Goal: Transaction & Acquisition: Purchase product/service

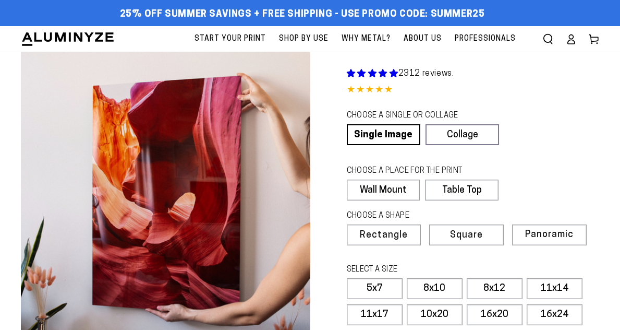
select select "**********"
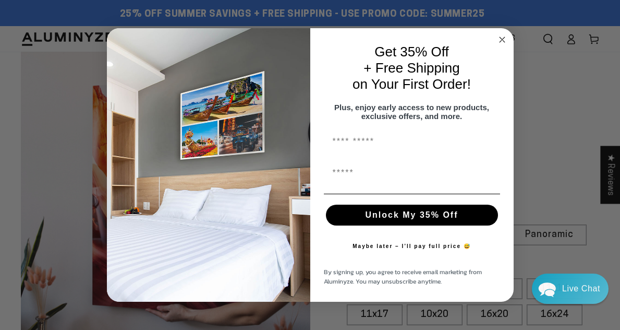
click at [501, 37] on icon "Close dialog" at bounding box center [502, 39] width 13 height 13
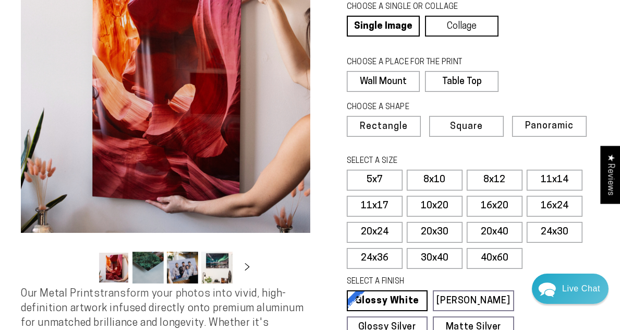
scroll to position [121, 0]
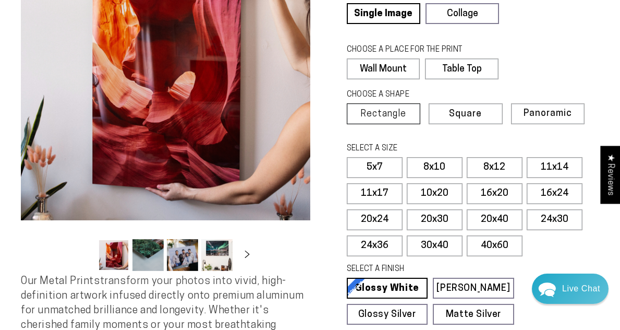
click at [402, 116] on span "Rectangle" at bounding box center [384, 114] width 46 height 9
click at [456, 15] on link "Collage" at bounding box center [462, 13] width 74 height 21
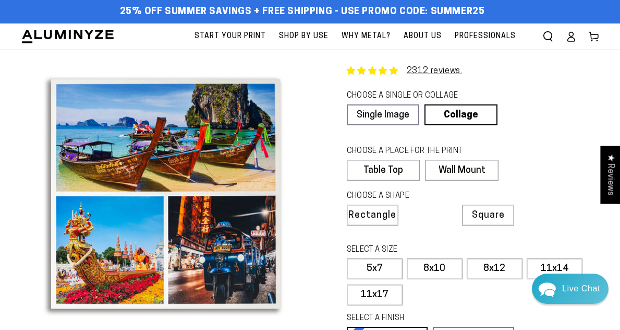
scroll to position [27, 0]
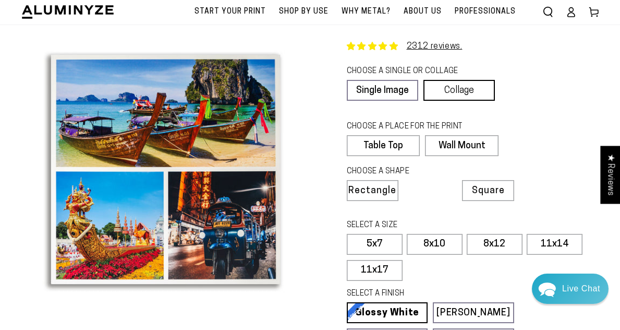
click at [452, 89] on link "Collage" at bounding box center [459, 90] width 71 height 21
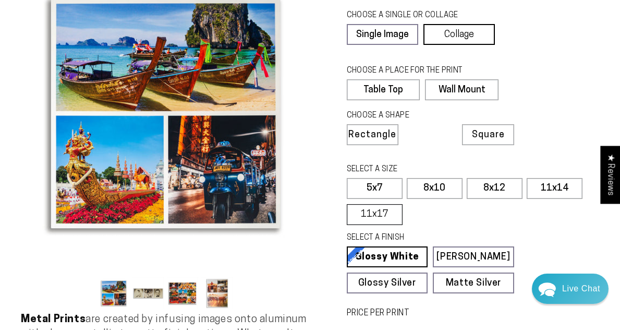
scroll to position [79, 0]
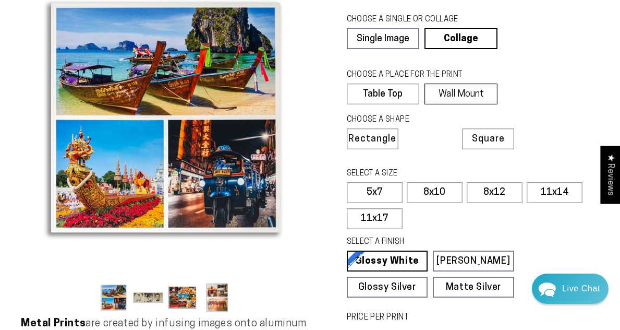
click at [447, 92] on label "Wall Mount" at bounding box center [461, 93] width 73 height 21
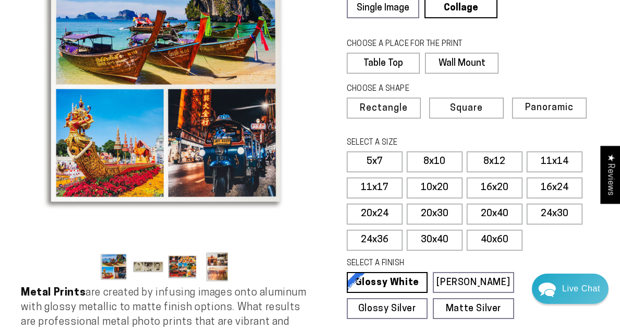
scroll to position [112, 0]
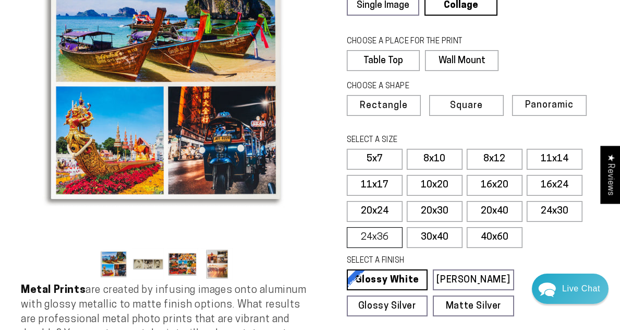
click at [374, 237] on label "24x36" at bounding box center [375, 237] width 56 height 21
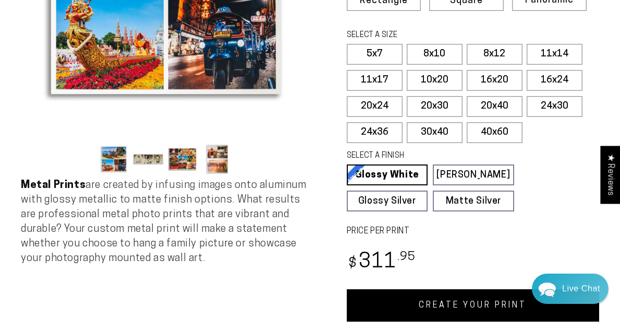
scroll to position [185, 0]
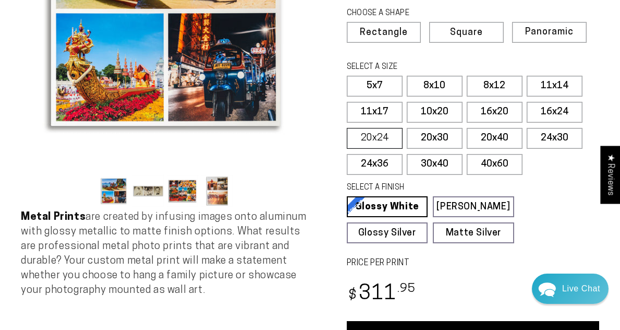
click at [366, 138] on label "20x24" at bounding box center [375, 138] width 56 height 21
click at [488, 107] on label "16x20" at bounding box center [495, 112] width 56 height 21
click at [558, 114] on label "16x24" at bounding box center [555, 112] width 56 height 21
click at [386, 135] on label "20x24" at bounding box center [375, 138] width 56 height 21
click at [427, 138] on label "20x30" at bounding box center [435, 138] width 56 height 21
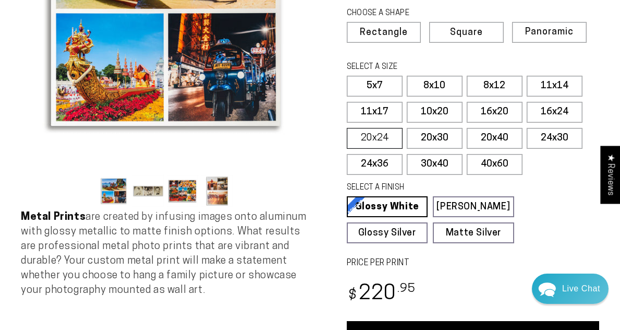
click at [389, 136] on label "20x24" at bounding box center [375, 138] width 56 height 21
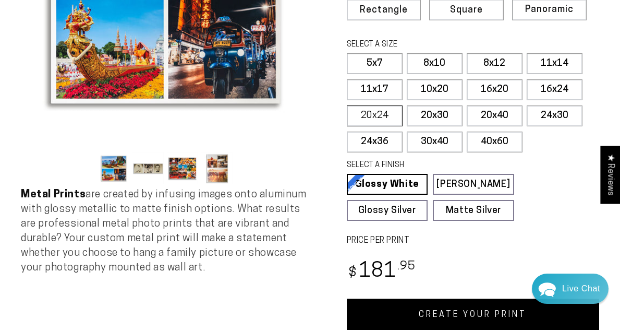
scroll to position [209, 0]
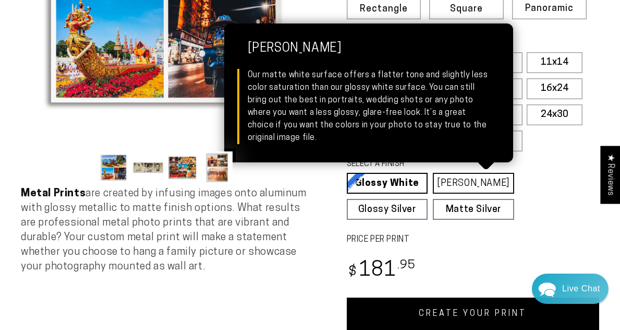
click at [439, 181] on link "Matte White Matte White Our matte white surface offers a flatter tone and sligh…" at bounding box center [473, 183] width 81 height 21
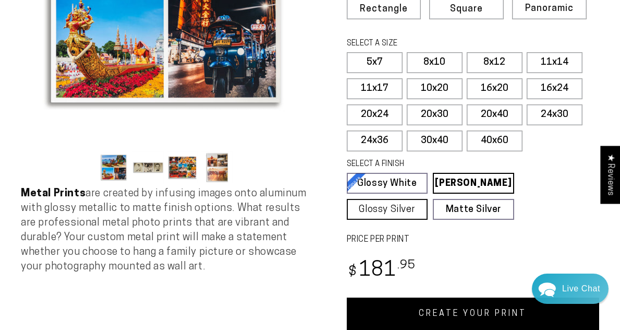
click at [407, 199] on link "Glossy Silver Glossy Silver Our silver gloss produces uniquely luminous prints …" at bounding box center [387, 209] width 81 height 21
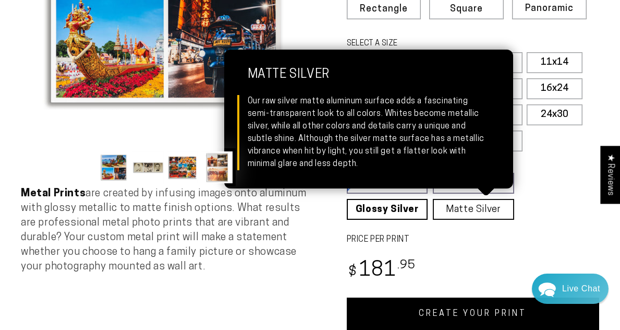
click at [452, 211] on link "Matte Silver Matte Silver Our raw silver matte aluminum surface adds a fascinat…" at bounding box center [473, 209] width 81 height 21
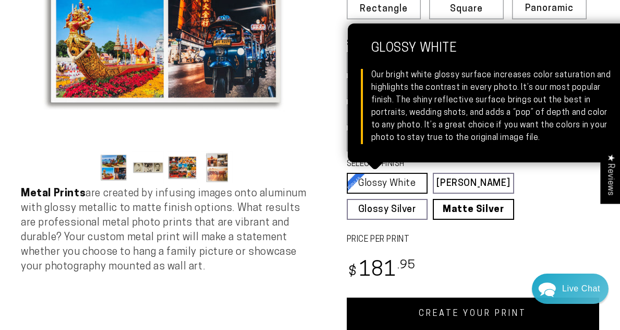
click at [405, 187] on link "Glossy White Glossy White Our bright white glossy surface increases color satur…" at bounding box center [387, 183] width 81 height 21
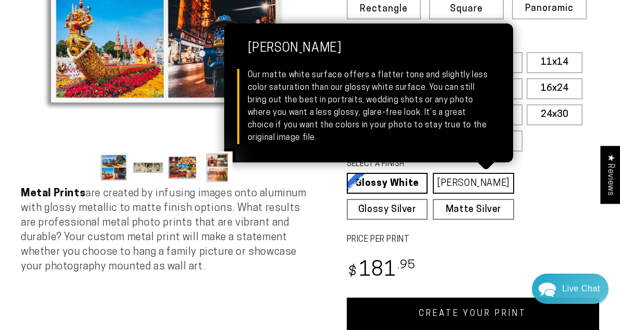
click at [445, 184] on link "Matte White Matte White Our matte white surface offers a flatter tone and sligh…" at bounding box center [473, 183] width 81 height 21
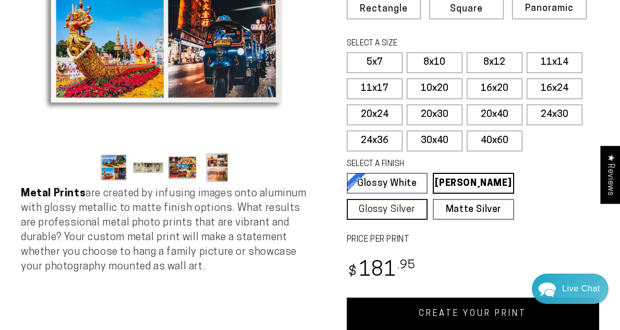
click at [397, 207] on link "Glossy Silver Glossy Silver Our silver gloss produces uniquely luminous prints …" at bounding box center [387, 209] width 81 height 21
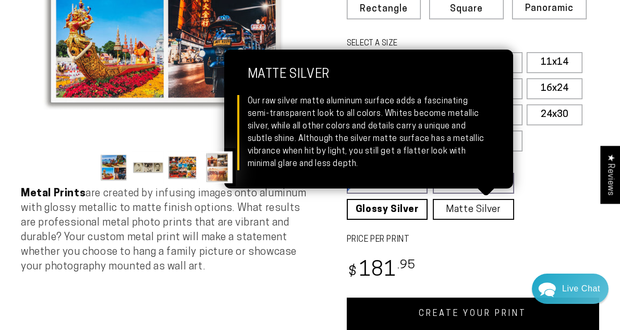
click at [434, 212] on link "Matte Silver Matte Silver Our raw silver matte aluminum surface adds a fascinat…" at bounding box center [473, 209] width 81 height 21
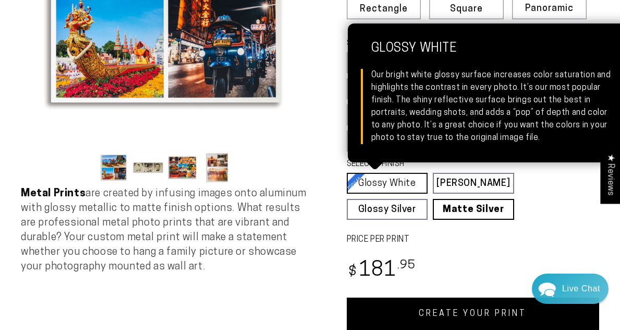
click at [400, 184] on link "Glossy White Glossy White Our bright white glossy surface increases color satur…" at bounding box center [387, 183] width 81 height 21
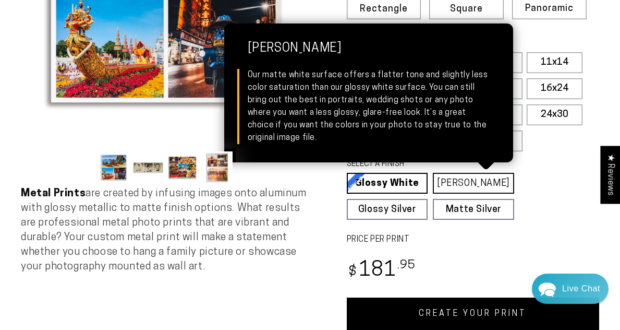
click at [465, 183] on link "Matte White Matte White Our matte white surface offers a flatter tone and sligh…" at bounding box center [473, 183] width 81 height 21
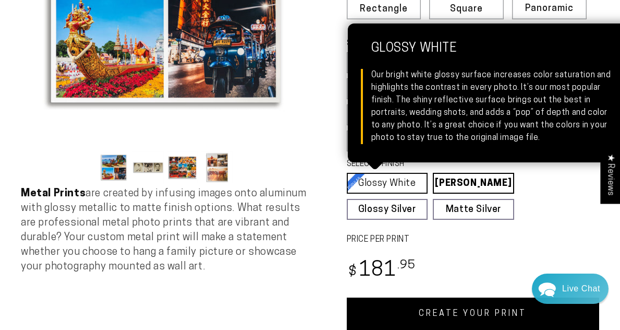
click at [386, 178] on link "Glossy White Glossy White Our bright white glossy surface increases color satur…" at bounding box center [387, 183] width 81 height 21
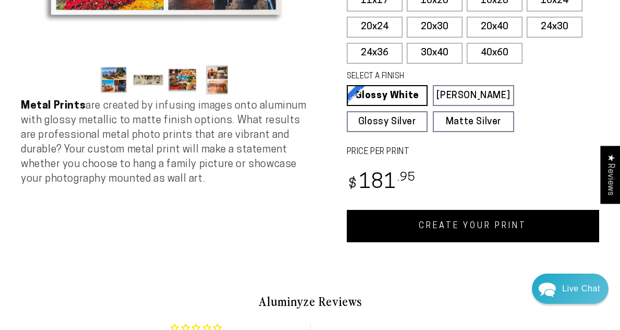
scroll to position [310, 0]
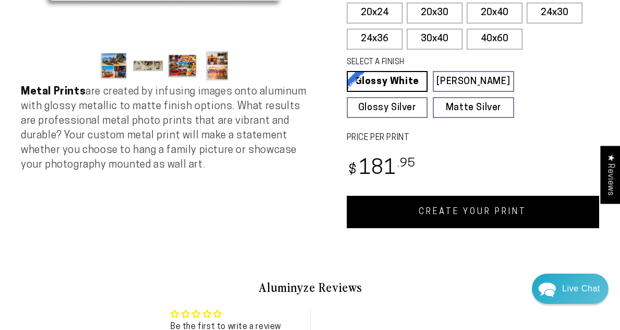
click at [420, 218] on link "CREATE YOUR PRINT" at bounding box center [473, 212] width 253 height 32
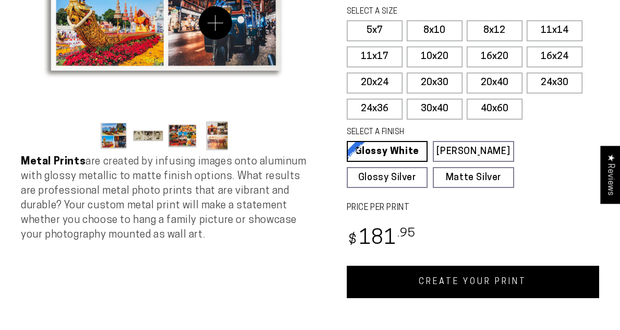
scroll to position [243, 0]
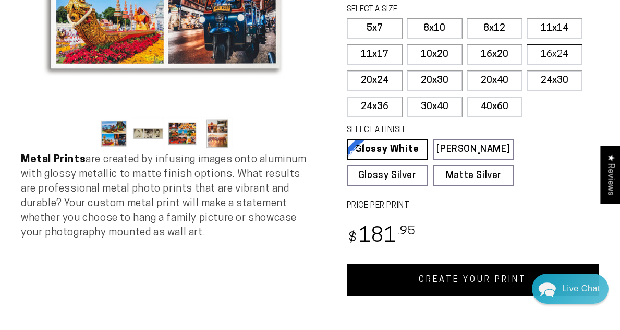
click at [554, 50] on label "16x24" at bounding box center [555, 54] width 56 height 21
click at [439, 273] on link "CREATE YOUR PRINT" at bounding box center [473, 280] width 253 height 32
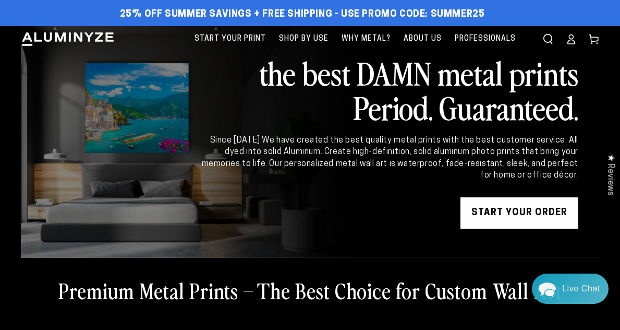
click at [492, 214] on link "START YOUR Order" at bounding box center [520, 212] width 118 height 31
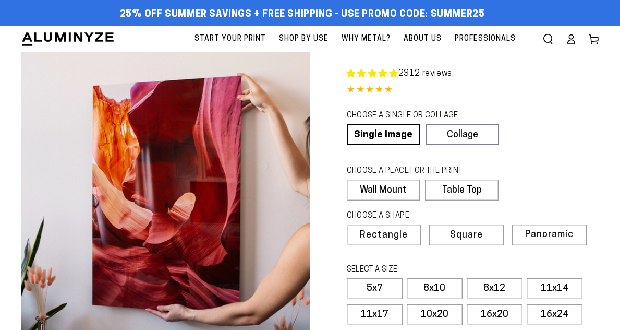
select select "**********"
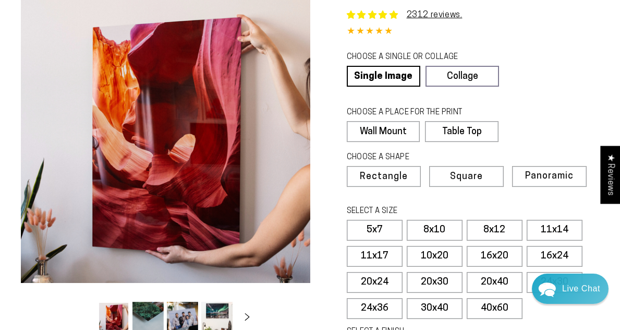
scroll to position [69, 0]
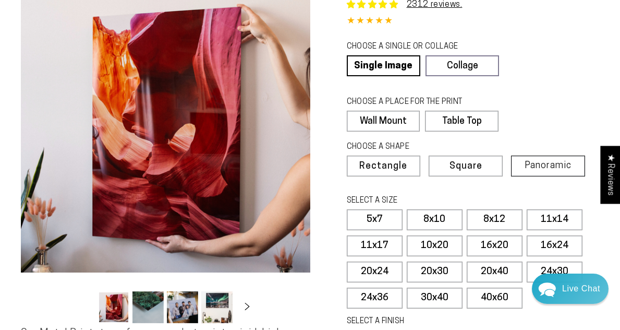
click at [531, 166] on span "Panoramic" at bounding box center [548, 166] width 47 height 10
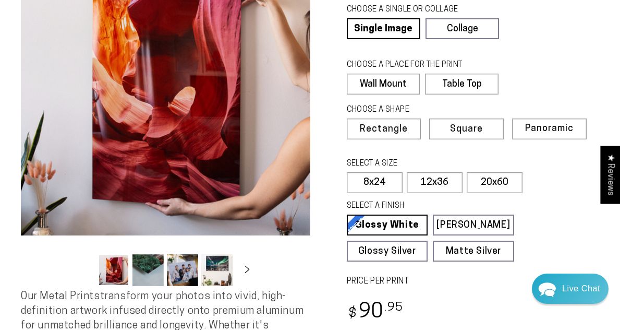
scroll to position [108, 0]
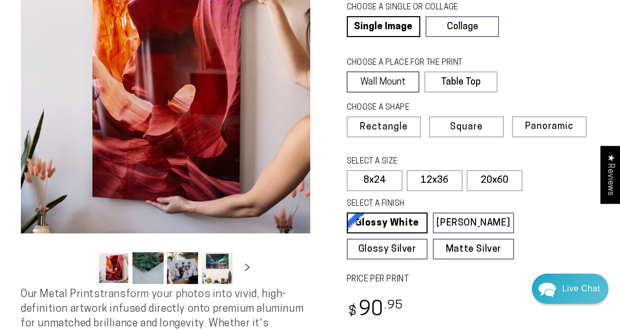
click at [405, 86] on label "Wall Mount" at bounding box center [383, 81] width 73 height 21
click at [437, 178] on label "12x36" at bounding box center [435, 180] width 56 height 21
click at [412, 223] on link "Glossy White Glossy White Our bright white glossy surface increases color satur…" at bounding box center [387, 222] width 81 height 21
click at [490, 184] on label "20x60" at bounding box center [495, 180] width 56 height 21
click at [434, 182] on label "12x36" at bounding box center [435, 180] width 56 height 21
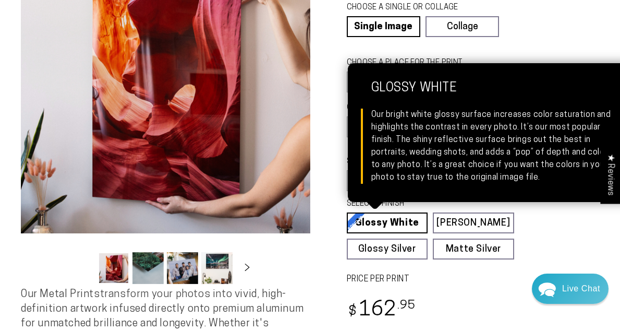
click at [394, 218] on link "Glossy White Glossy White Our bright white glossy surface increases color satur…" at bounding box center [387, 222] width 81 height 21
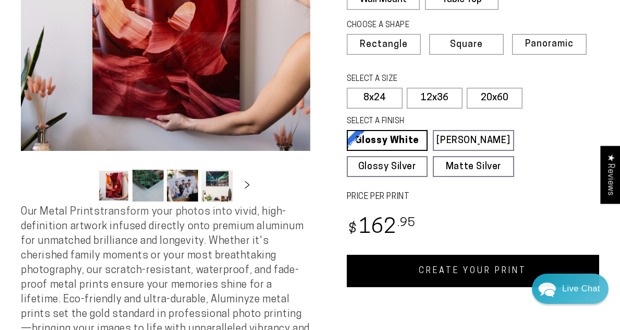
scroll to position [206, 0]
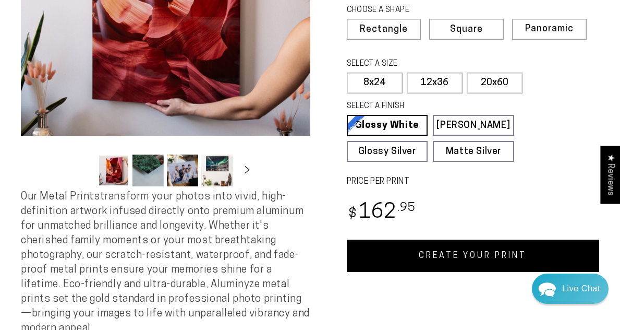
click at [453, 263] on link "CREATE YOUR PRINT" at bounding box center [473, 256] width 253 height 32
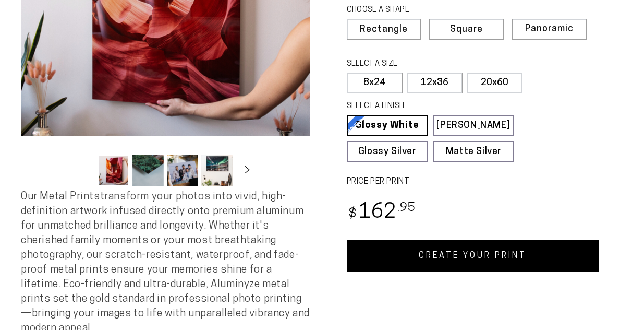
select select "**********"
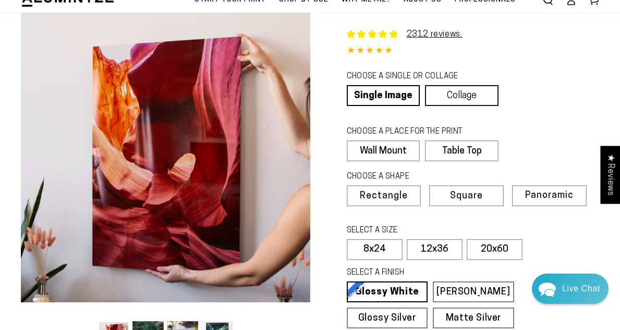
click at [456, 95] on link "Collage" at bounding box center [462, 95] width 74 height 21
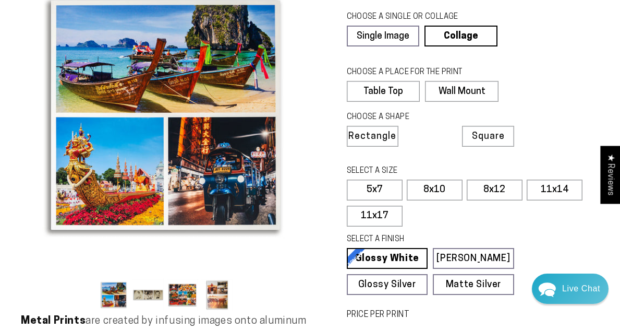
scroll to position [100, 0]
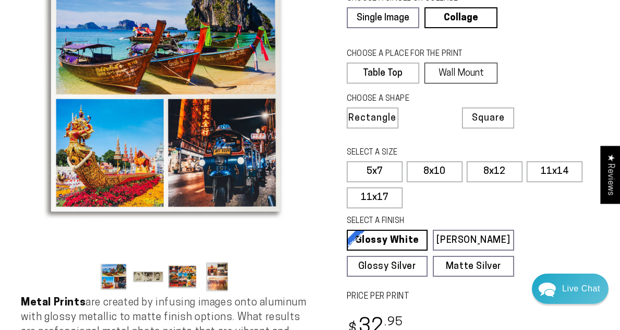
click at [448, 74] on label "Wall Mount" at bounding box center [461, 73] width 73 height 21
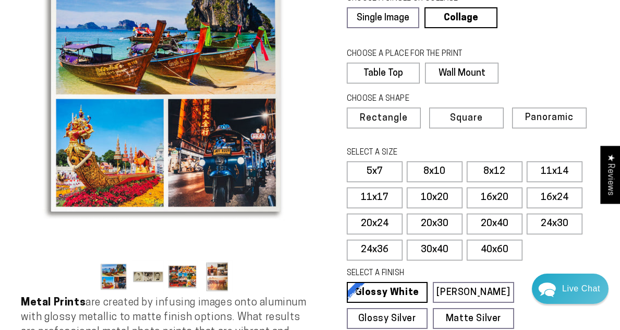
scroll to position [106, 0]
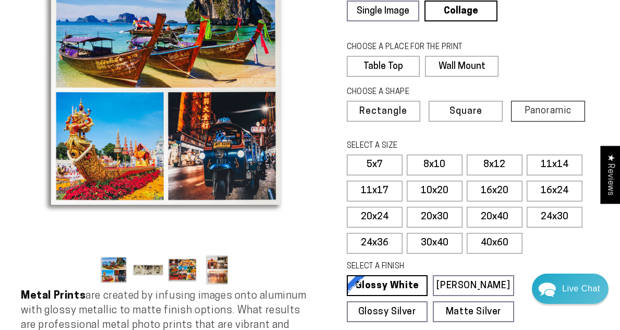
click at [544, 114] on span "Panoramic" at bounding box center [548, 111] width 47 height 10
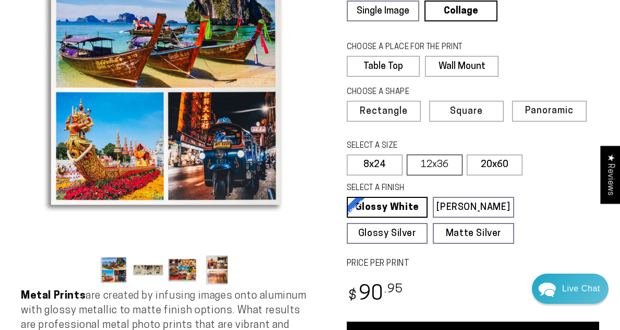
click at [439, 163] on label "12x36" at bounding box center [435, 164] width 56 height 21
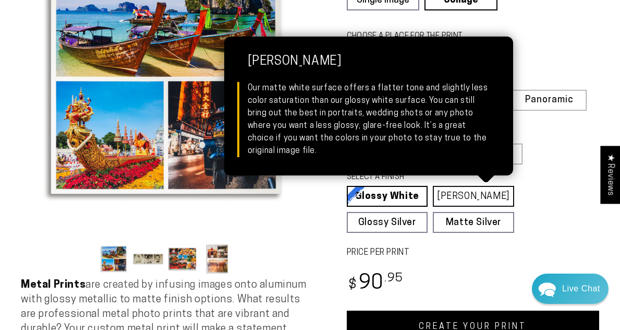
scroll to position [116, 0]
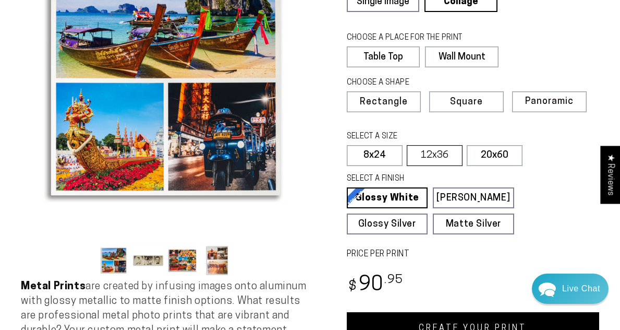
click at [444, 156] on label "12x36" at bounding box center [435, 155] width 56 height 21
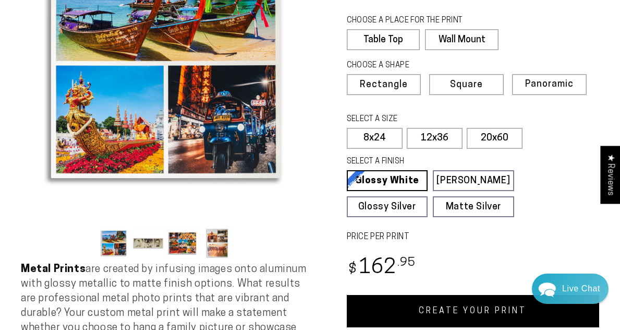
scroll to position [166, 0]
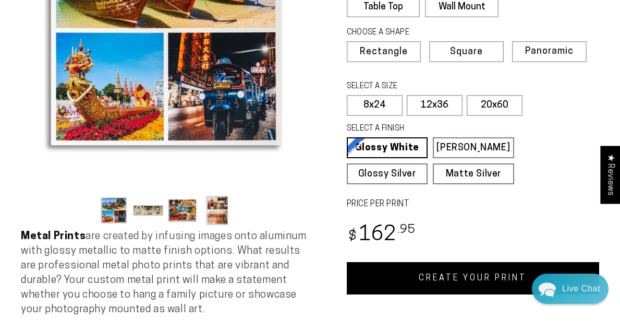
click at [432, 278] on link "CREATE YOUR PRINT" at bounding box center [473, 278] width 253 height 32
